Goal: Task Accomplishment & Management: Use online tool/utility

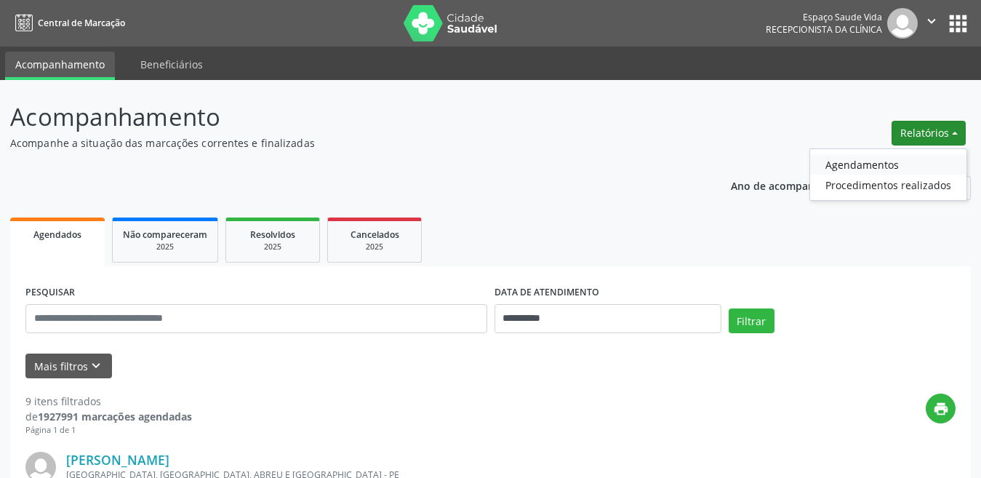
click at [923, 168] on link "Agendamentos" at bounding box center [888, 164] width 156 height 20
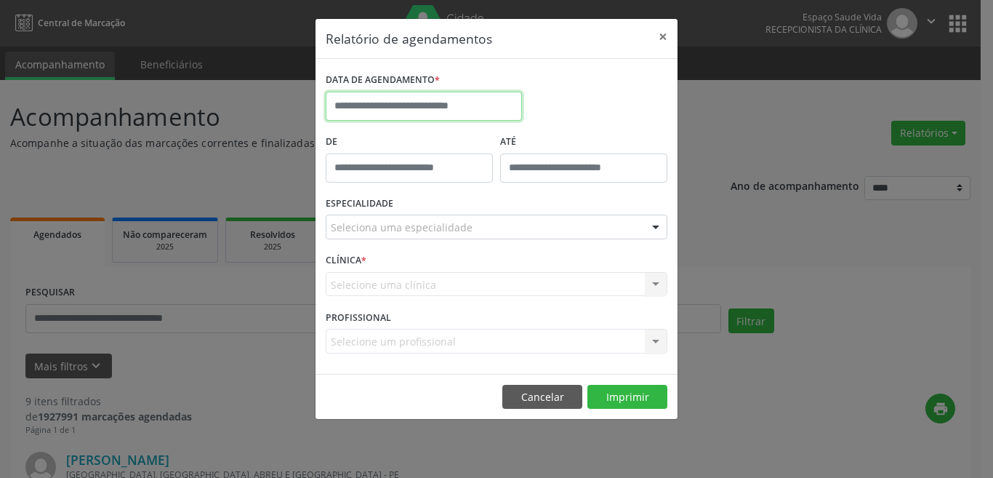
click at [396, 111] on input "text" at bounding box center [424, 106] width 196 height 29
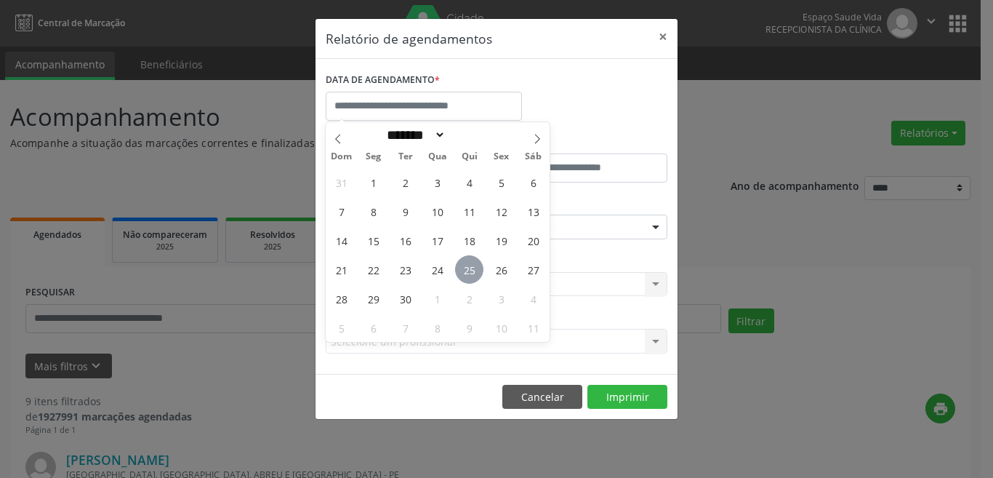
click at [468, 269] on span "25" at bounding box center [469, 269] width 28 height 28
type input "**********"
click at [468, 269] on span "25" at bounding box center [469, 269] width 28 height 28
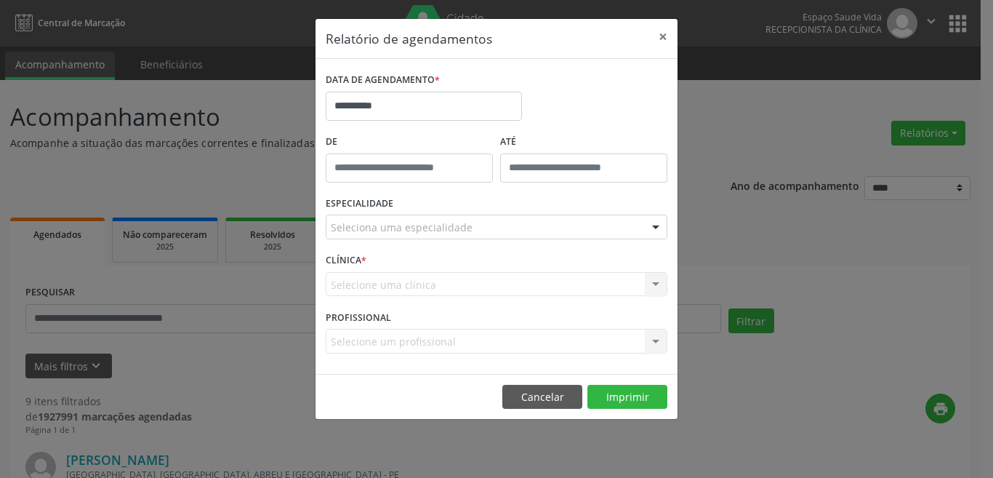
click at [424, 197] on div "ESPECIALIDADE Seleciona uma especialidade Todas as especialidades Alergologia A…" at bounding box center [496, 221] width 349 height 57
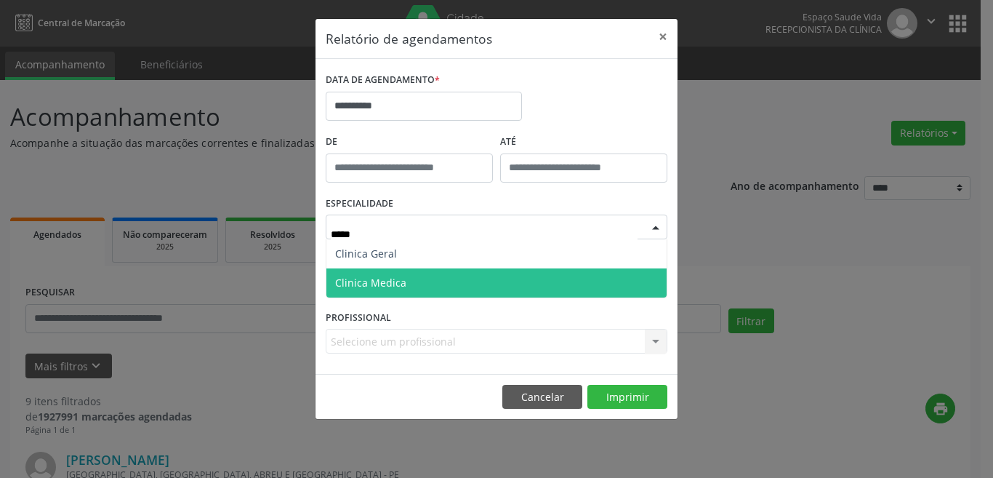
click at [414, 286] on span "Clinica Medica" at bounding box center [496, 282] width 340 height 29
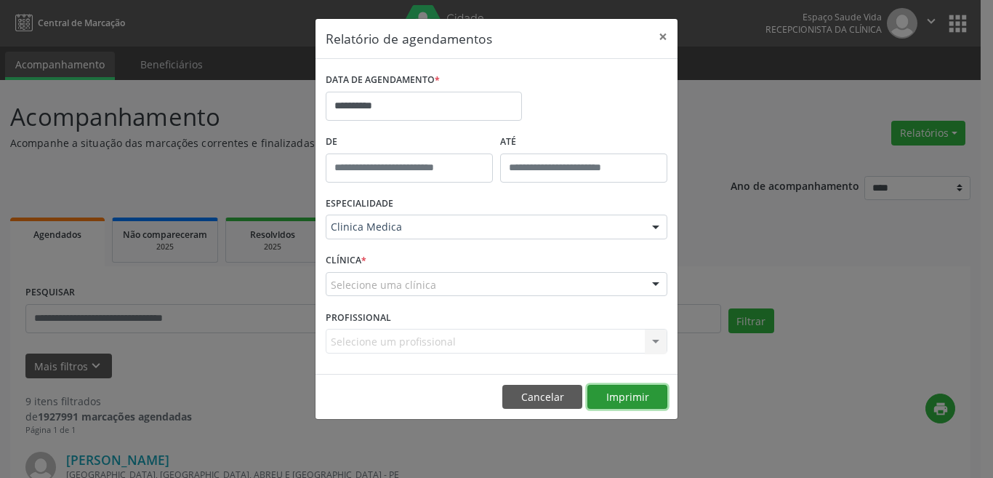
click at [623, 407] on button "Imprimir" at bounding box center [627, 397] width 80 height 25
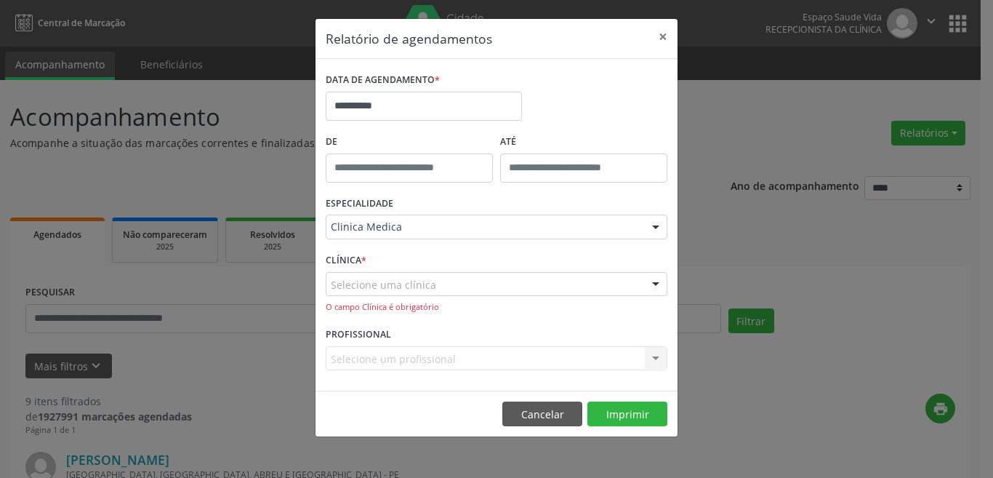
click at [399, 236] on div "Clinica Medica" at bounding box center [497, 226] width 342 height 25
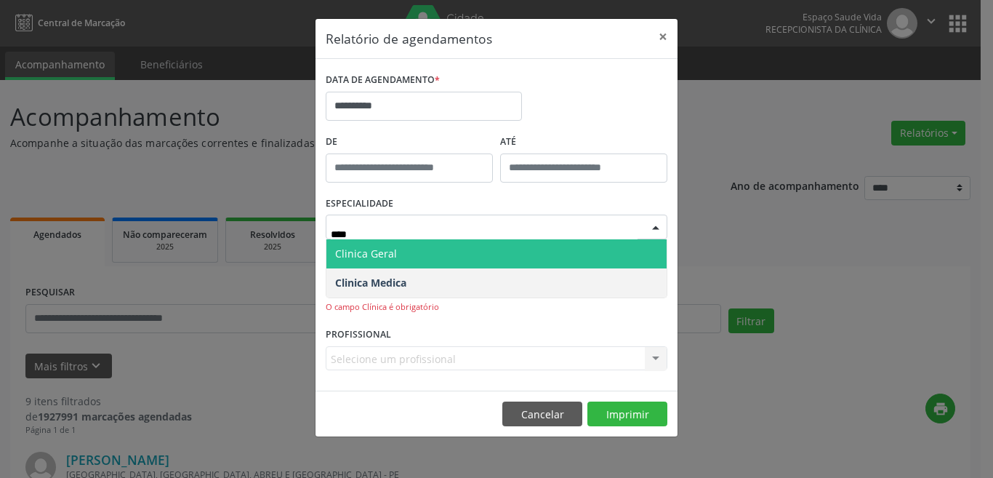
type input "*****"
click at [393, 252] on span "Clinica Geral" at bounding box center [366, 253] width 62 height 14
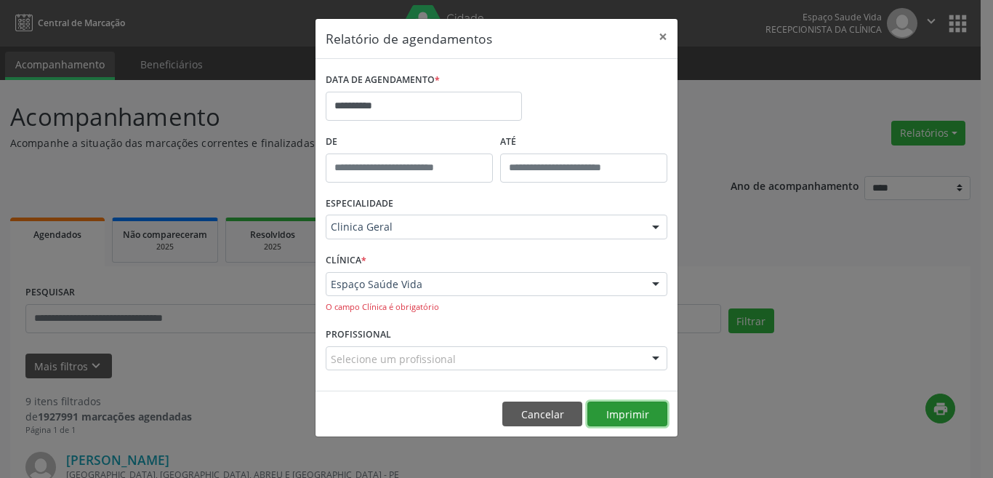
click at [624, 409] on button "Imprimir" at bounding box center [627, 413] width 80 height 25
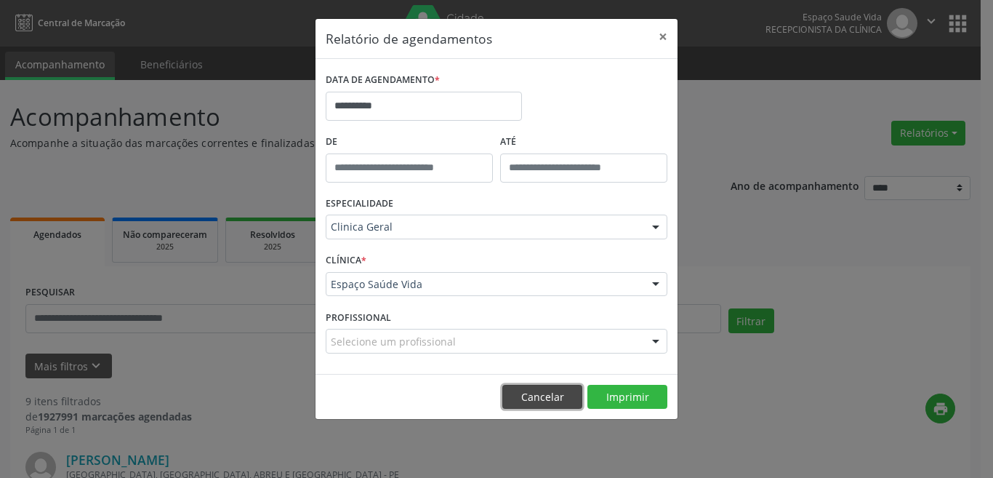
click at [521, 402] on button "Cancelar" at bounding box center [542, 397] width 80 height 25
